Goal: Find specific page/section: Find specific page/section

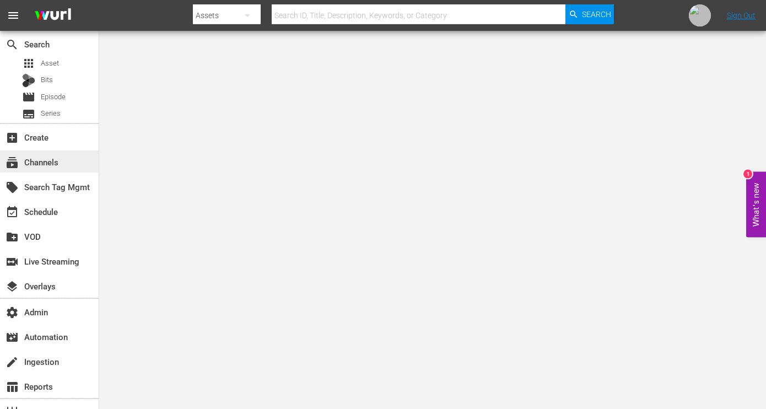
click at [56, 160] on div "subscriptions Channels" at bounding box center [31, 160] width 62 height 10
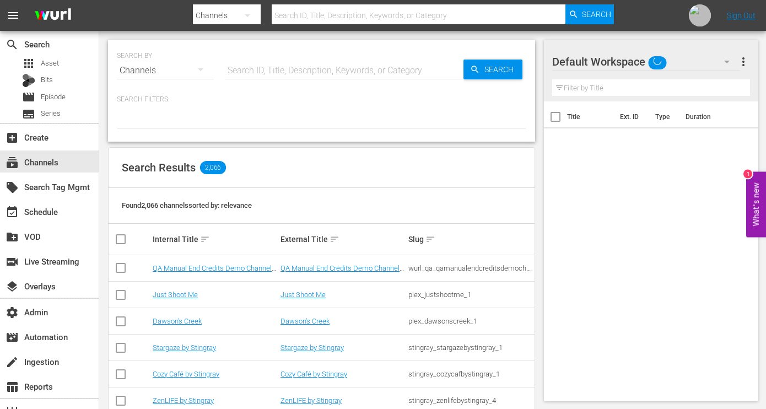
click at [313, 65] on input "text" at bounding box center [344, 70] width 239 height 26
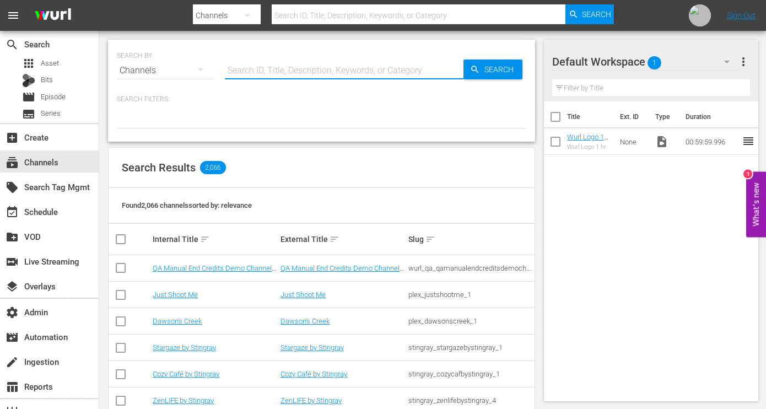
paste input "world_poker_tour_wpt_1"
type input "world_poker_tour_wpt_1"
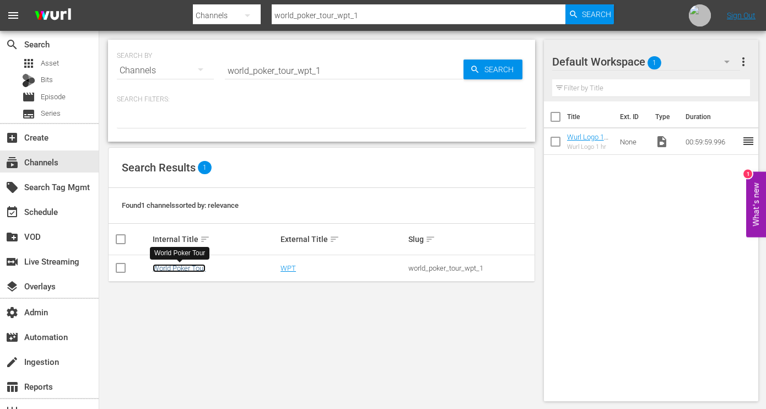
click at [203, 268] on link "World Poker Tour" at bounding box center [179, 268] width 53 height 8
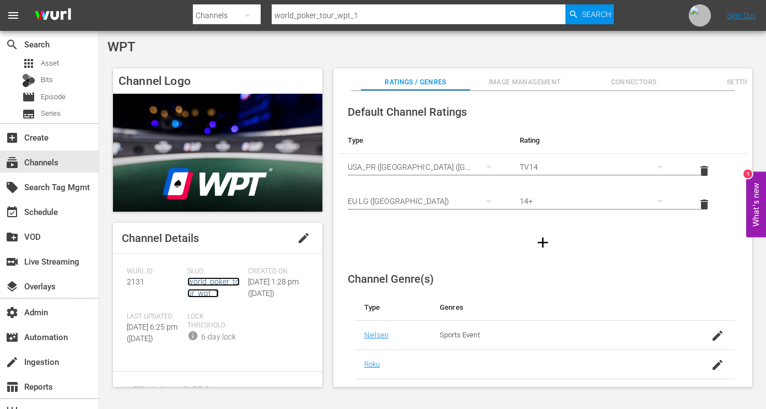
click at [211, 293] on link "world_poker_tour_wpt_1" at bounding box center [213, 287] width 52 height 20
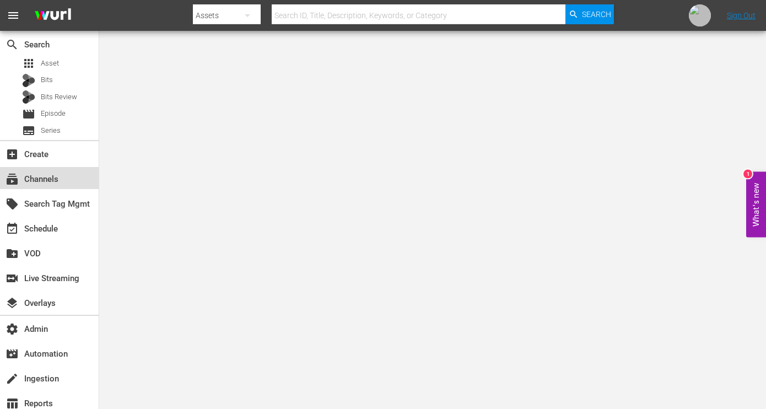
click at [57, 170] on div "subscriptions Channels" at bounding box center [49, 178] width 99 height 22
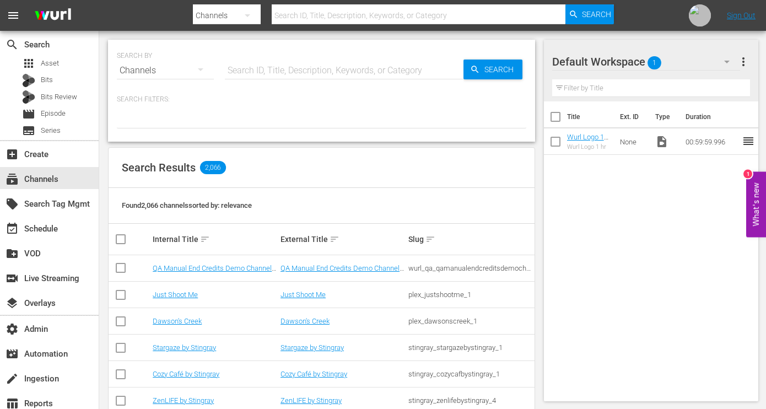
click at [306, 76] on input "text" at bounding box center [344, 70] width 239 height 26
paste input "dangertv_2"
type input "dangertv_2"
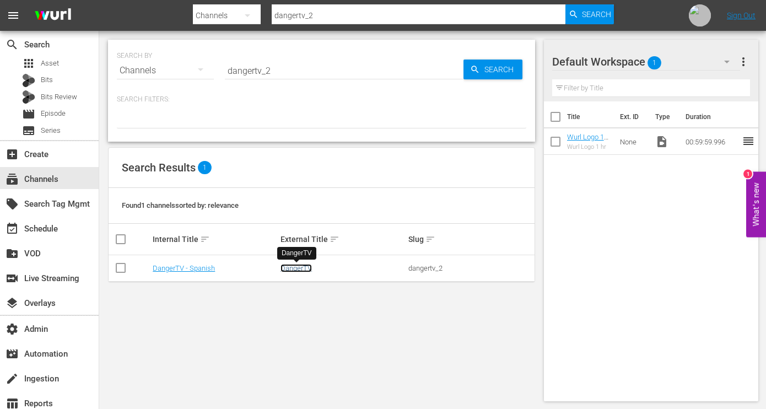
click at [296, 269] on link "DangerTV" at bounding box center [295, 268] width 31 height 8
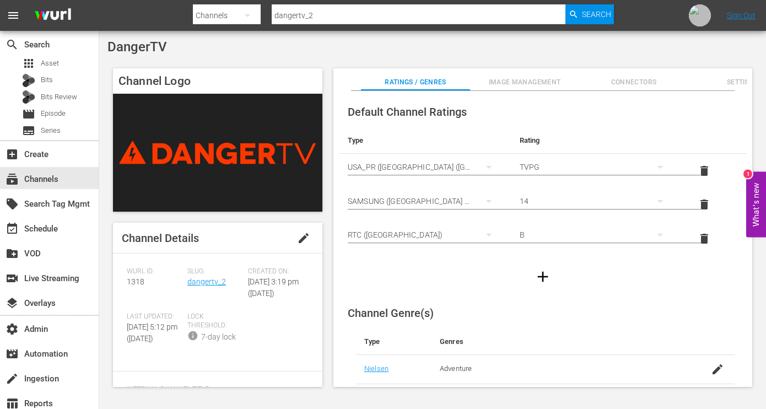
click at [511, 78] on span "Image Management" at bounding box center [524, 83] width 109 height 12
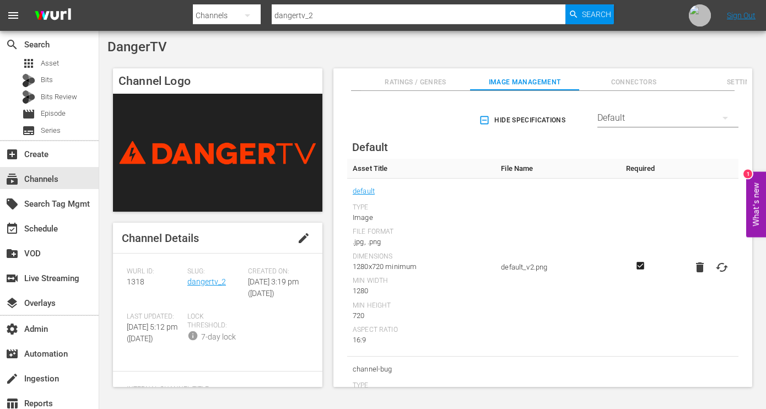
click at [678, 121] on div "Default" at bounding box center [667, 117] width 141 height 31
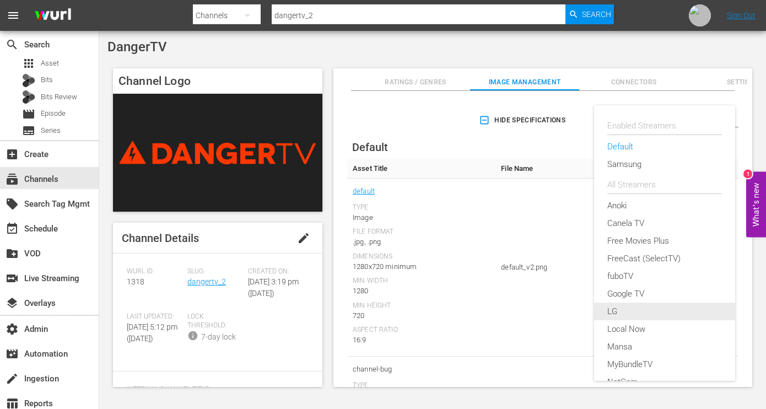
click at [624, 318] on div "LG" at bounding box center [664, 312] width 115 height 18
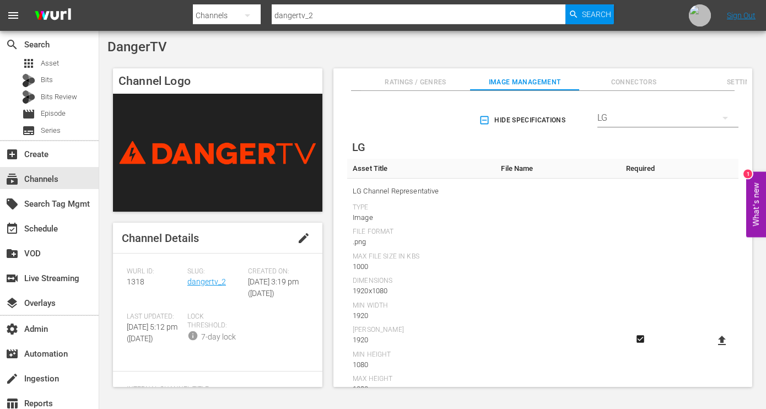
click at [481, 118] on icon "button" at bounding box center [484, 120] width 11 height 11
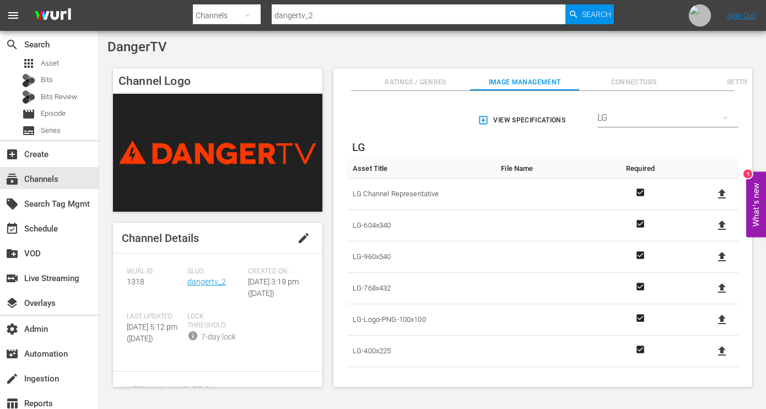
click at [388, 193] on span "LG Channel Representative" at bounding box center [421, 194] width 137 height 14
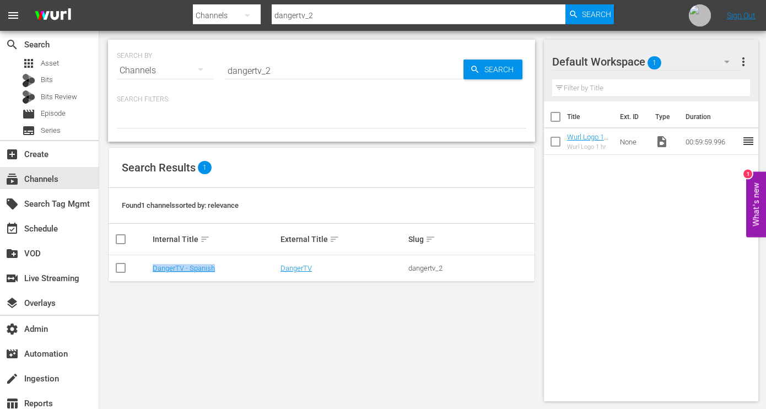
drag, startPoint x: 235, startPoint y: 272, endPoint x: 142, endPoint y: 272, distance: 93.1
click at [142, 272] on tr "DangerTV - Spanish DangerTV dangertv_2" at bounding box center [322, 268] width 426 height 26
copy link "DangerTV - Spanish"
